Goal: Information Seeking & Learning: Learn about a topic

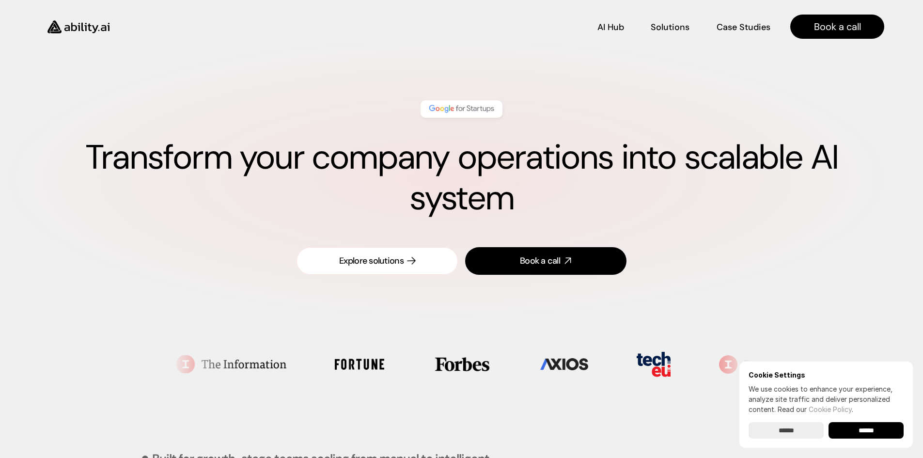
click at [374, 259] on div "Explore solutions" at bounding box center [371, 261] width 64 height 12
click at [399, 259] on div "Explore solutions" at bounding box center [371, 261] width 64 height 12
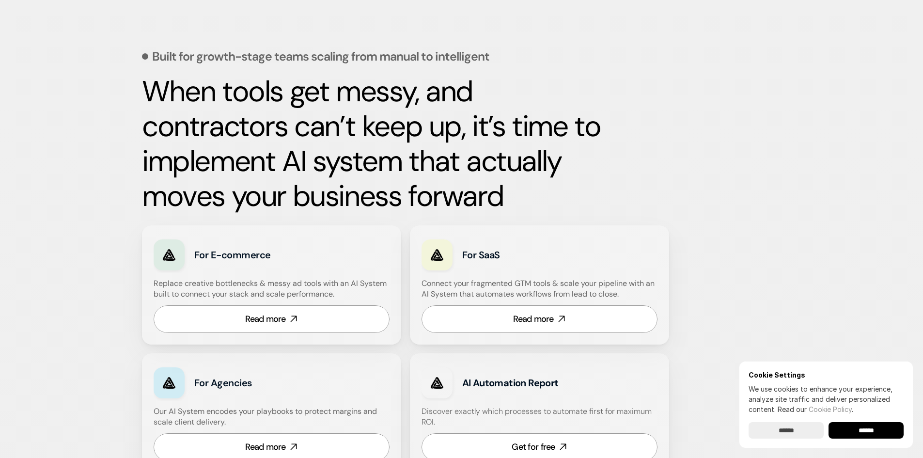
scroll to position [403, 0]
click at [263, 314] on div "Read more" at bounding box center [265, 319] width 41 height 12
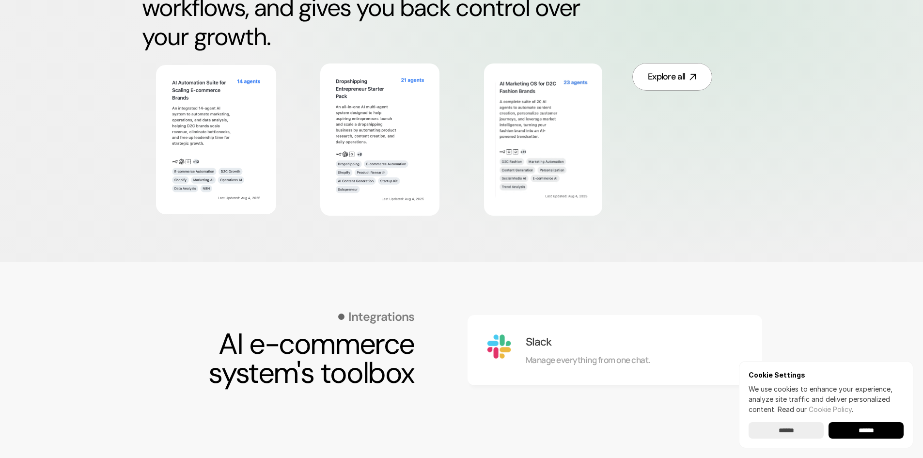
scroll to position [608, 0]
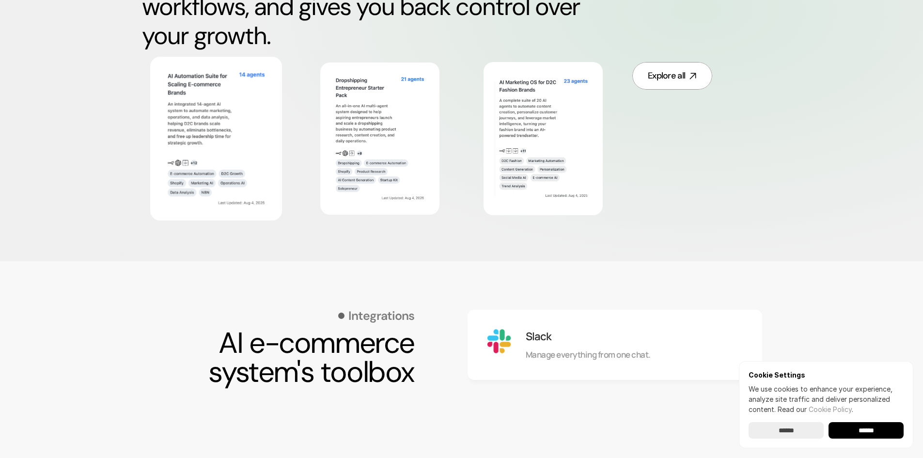
click at [233, 106] on img at bounding box center [216, 138] width 107 height 139
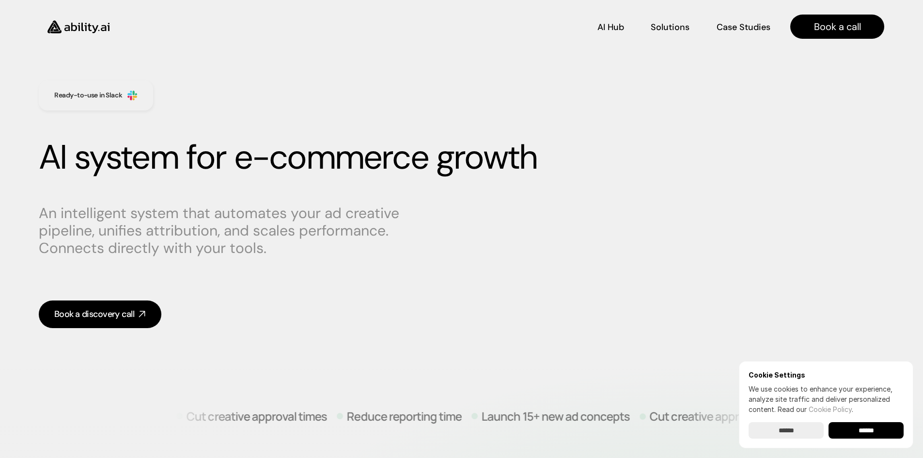
scroll to position [0, 0]
click at [613, 28] on p "AI Hub" at bounding box center [611, 26] width 26 height 12
